Goal: Information Seeking & Learning: Learn about a topic

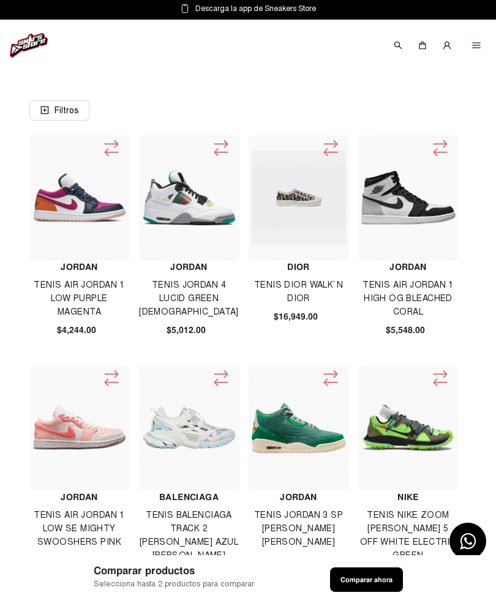
click at [421, 197] on img at bounding box center [408, 197] width 94 height 53
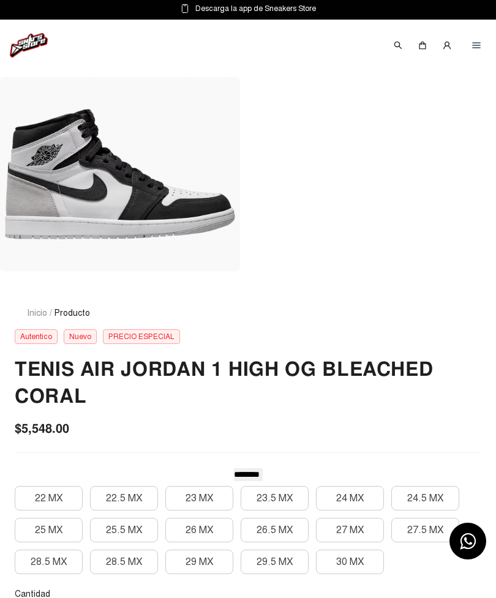
click at [40, 46] on img at bounding box center [29, 45] width 38 height 24
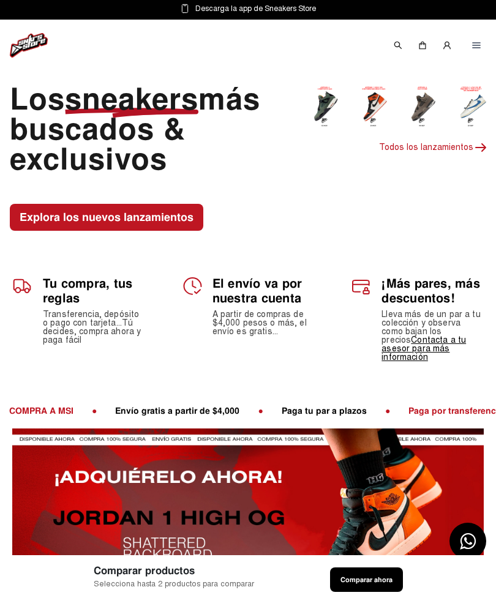
click at [391, 46] on div at bounding box center [398, 46] width 20 height 20
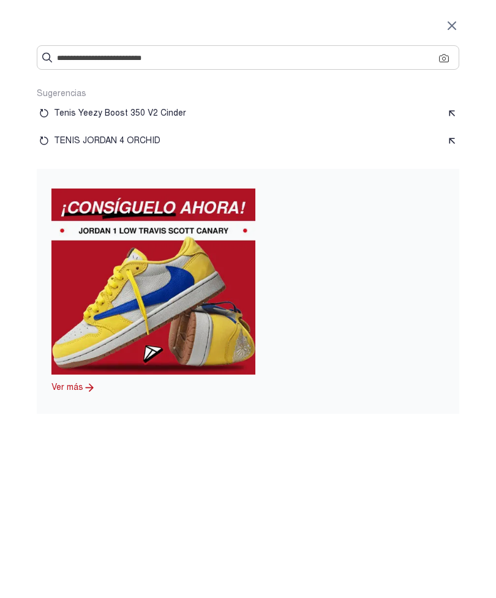
click at [197, 59] on input "text" at bounding box center [248, 57] width 382 height 13
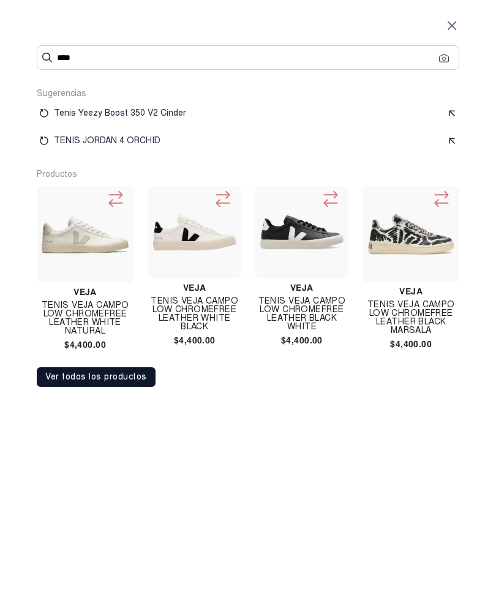
type input "****"
click at [85, 246] on img at bounding box center [85, 234] width 87 height 87
